Goal: Task Accomplishment & Management: Manage account settings

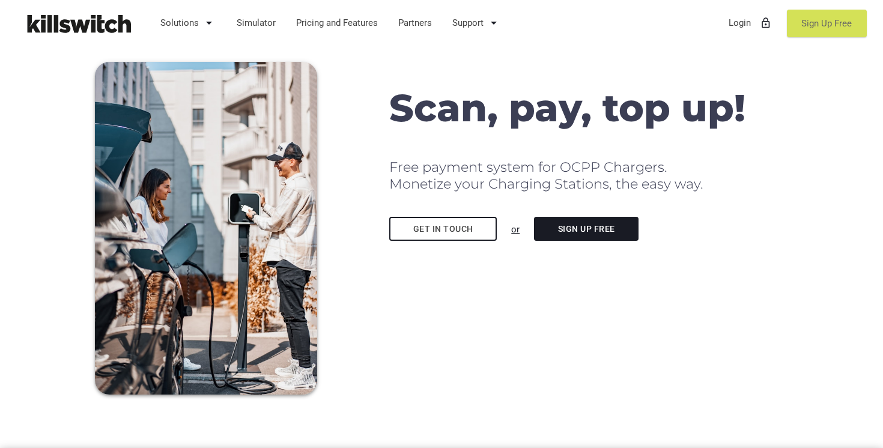
click at [813, 20] on link "Sign Up Free" at bounding box center [827, 24] width 80 height 28
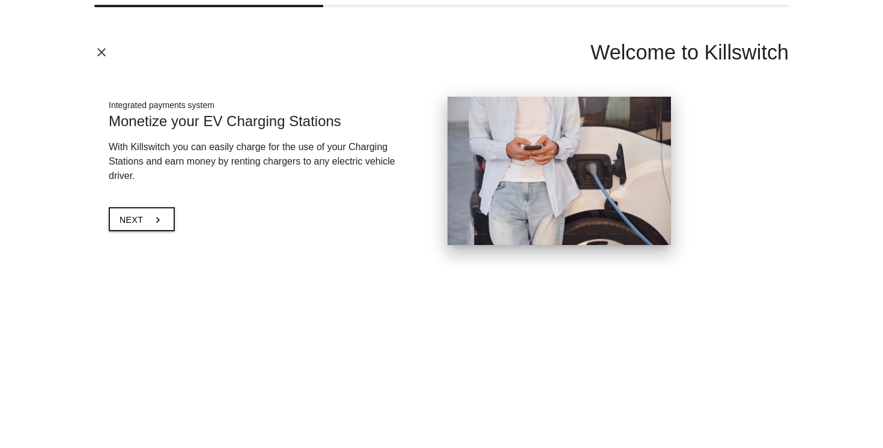
click at [102, 53] on icon "close" at bounding box center [101, 52] width 14 height 14
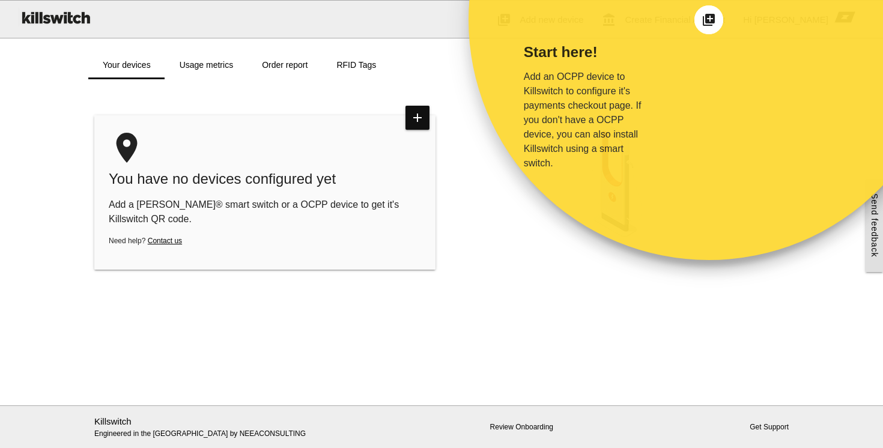
click at [541, 243] on div "Start here! Add an OCPP device to Killswitch to configure it's payments checkou…" at bounding box center [596, 140] width 255 height 240
click at [679, 98] on div "Start here! Add an OCPP device to Killswitch to configure it's payments checkou…" at bounding box center [596, 107] width 181 height 127
click at [711, 19] on icon "add_to_photos" at bounding box center [709, 20] width 14 height 14
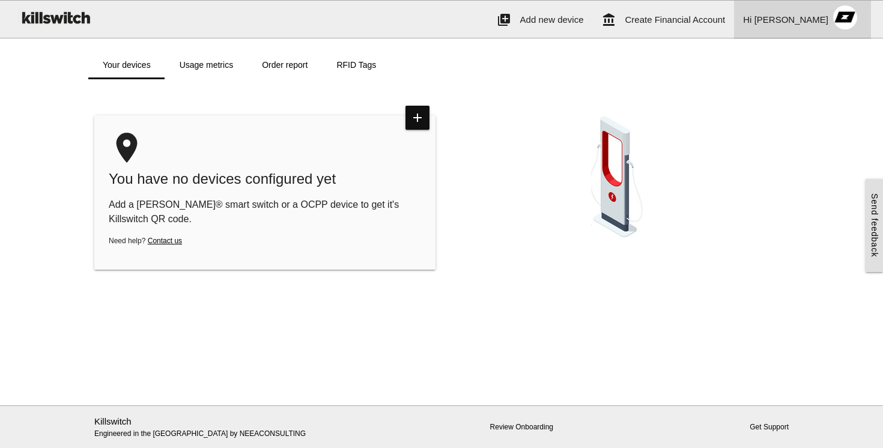
click at [820, 16] on span "[PERSON_NAME]" at bounding box center [792, 19] width 74 height 10
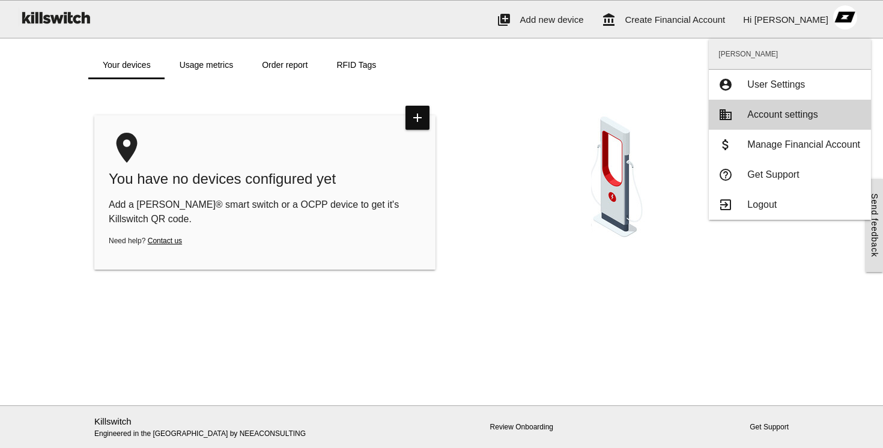
click at [764, 114] on span "Account settings" at bounding box center [782, 114] width 70 height 10
type input "**********"
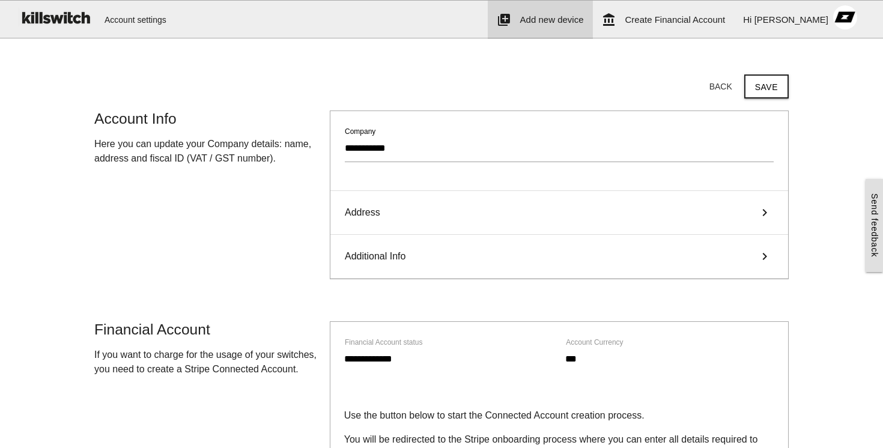
click at [584, 23] on span "Add new device" at bounding box center [552, 19] width 64 height 10
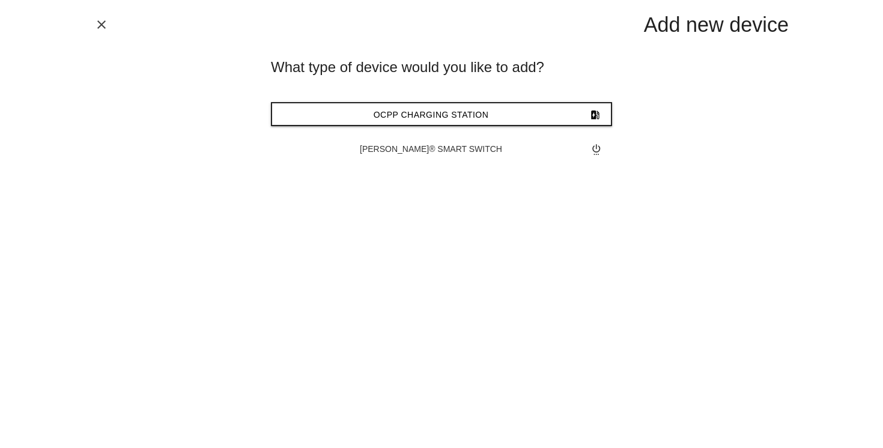
click at [99, 22] on icon "close" at bounding box center [101, 24] width 14 height 14
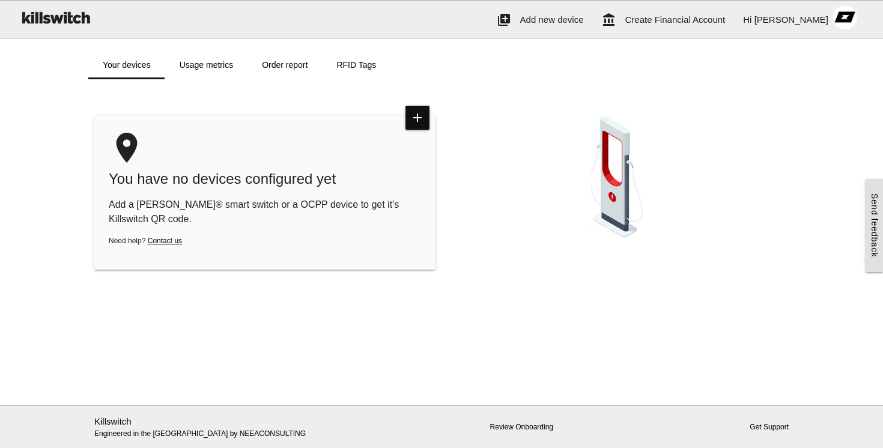
click at [536, 108] on div at bounding box center [618, 177] width 353 height 148
